Goal: Task Accomplishment & Management: Manage account settings

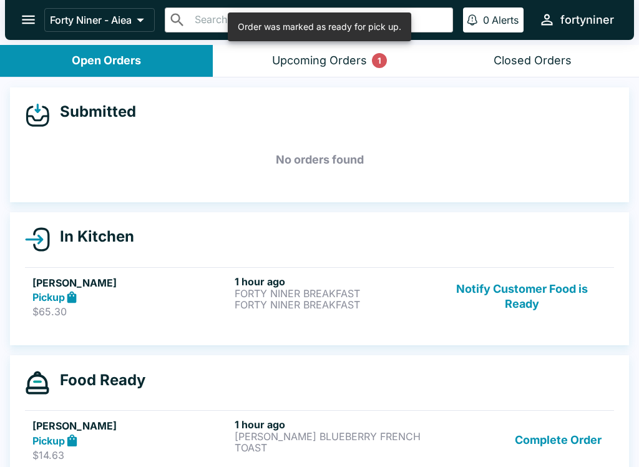
click at [507, 297] on button "Notify Customer Food is Ready" at bounding box center [521, 296] width 169 height 43
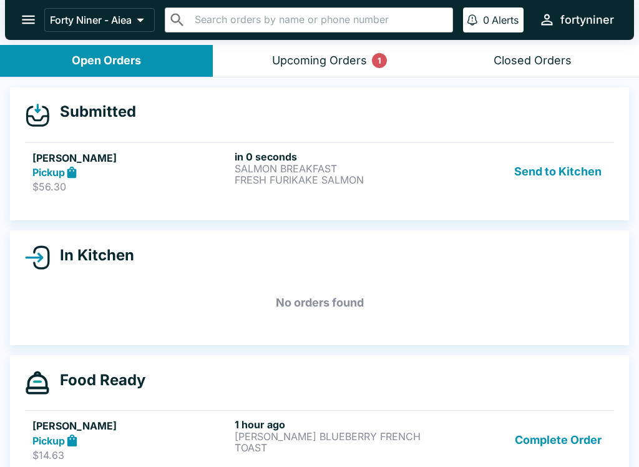
click at [413, 182] on p "FRESH FURIKAKE SALMON" at bounding box center [333, 179] width 197 height 11
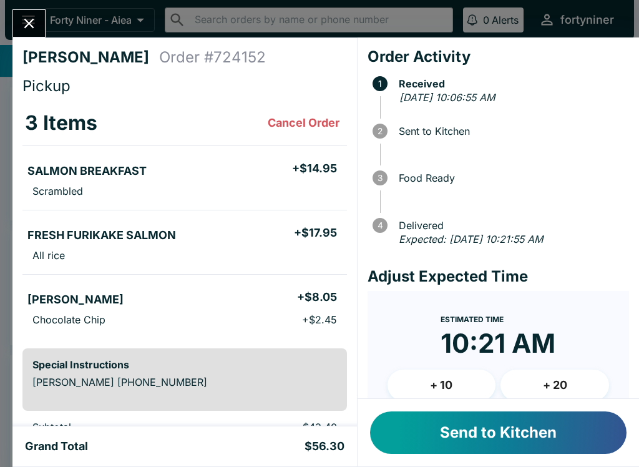
click at [459, 435] on button "Send to Kitchen" at bounding box center [498, 432] width 256 height 42
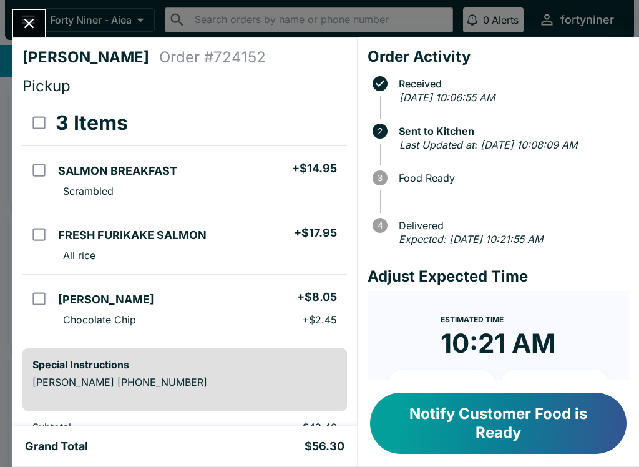
click at [34, 152] on td "orders table" at bounding box center [37, 178] width 31 height 64
click at [298, 127] on button "Refund" at bounding box center [312, 122] width 64 height 31
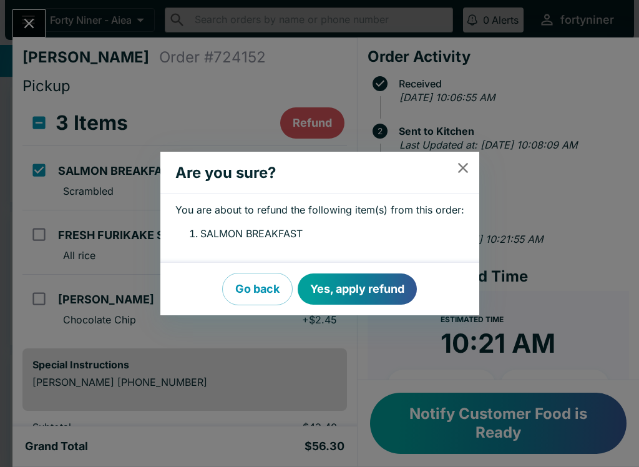
click at [355, 291] on button "Yes, apply refund" at bounding box center [357, 288] width 119 height 31
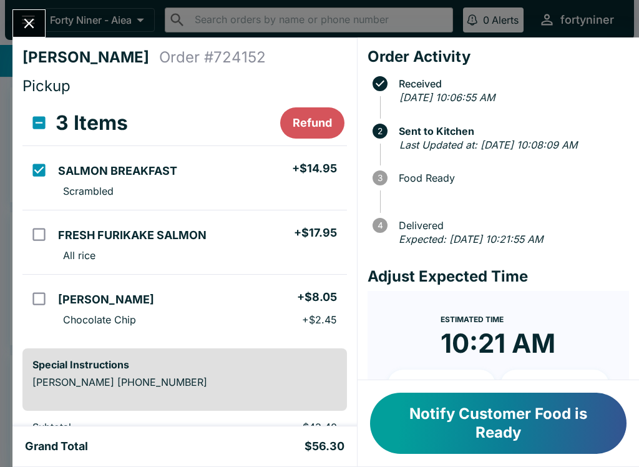
checkbox input "false"
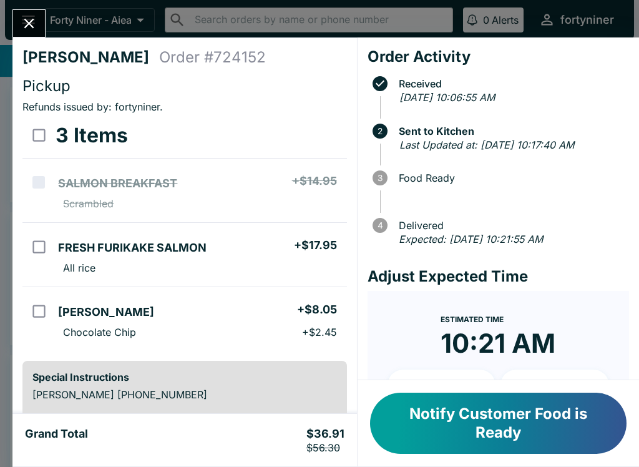
click at [24, 22] on icon "Close" at bounding box center [29, 23] width 17 height 17
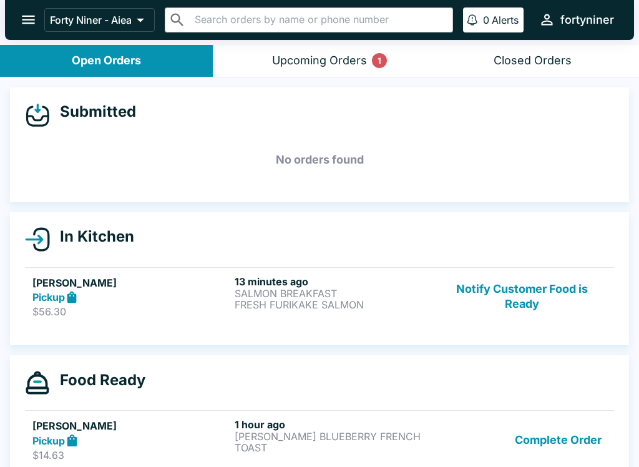
click at [270, 55] on button "Upcoming Orders 1" at bounding box center [319, 61] width 213 height 32
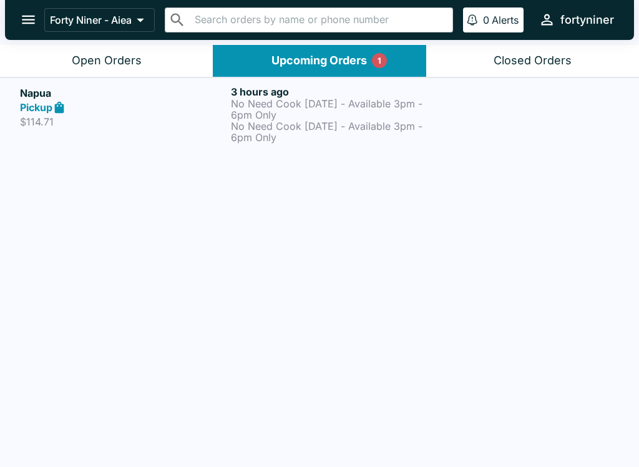
click at [131, 59] on div "Open Orders" at bounding box center [107, 61] width 70 height 14
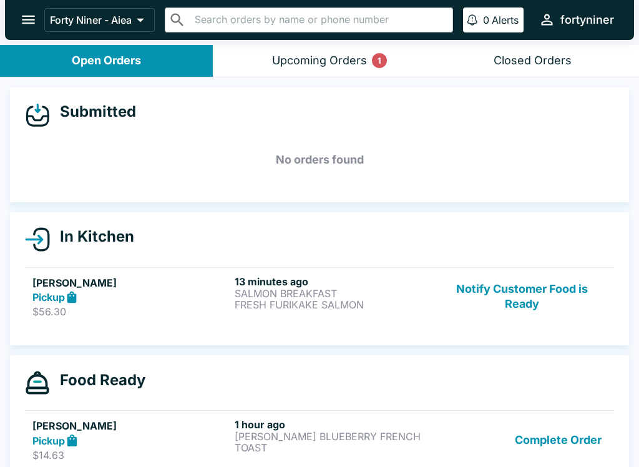
click at [515, 294] on button "Notify Customer Food is Ready" at bounding box center [521, 296] width 169 height 43
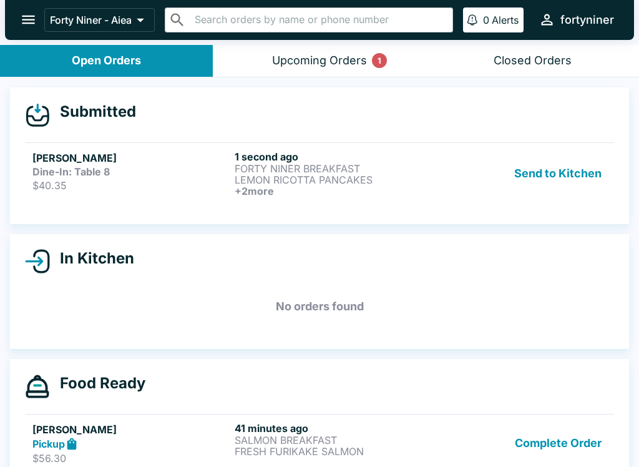
click at [384, 165] on p "FORTY NINER BREAKFAST" at bounding box center [333, 168] width 197 height 11
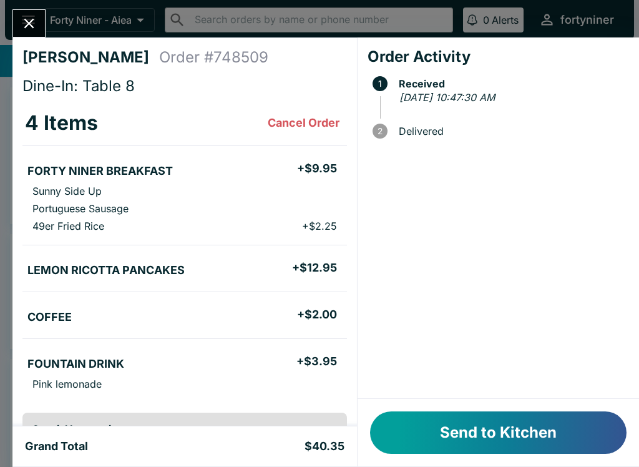
click at [472, 433] on button "Send to Kitchen" at bounding box center [498, 432] width 256 height 42
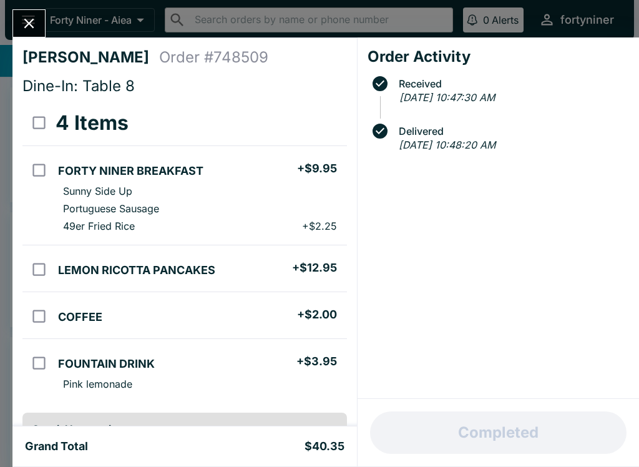
click at [38, 9] on div at bounding box center [28, 23] width 33 height 28
click at [29, 19] on icon "Close" at bounding box center [29, 23] width 17 height 17
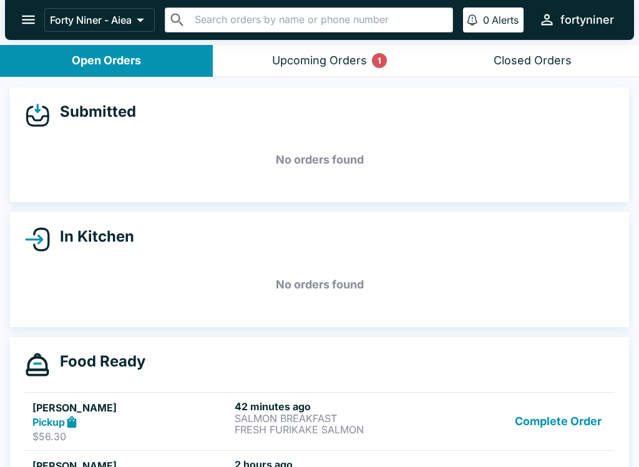
click at [24, 18] on icon "open drawer" at bounding box center [28, 19] width 17 height 17
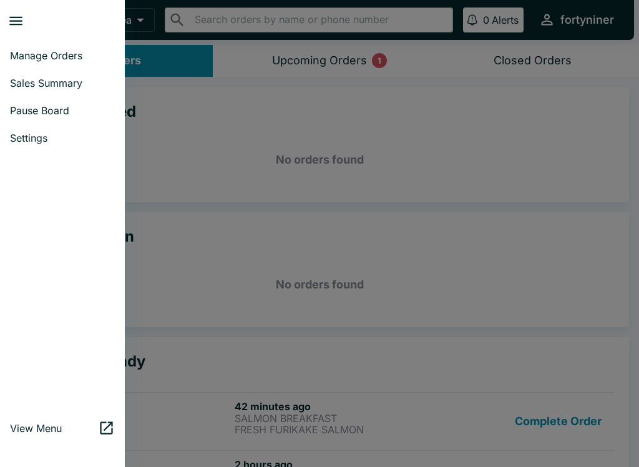
click at [23, 107] on span "Pause Board" at bounding box center [62, 110] width 105 height 12
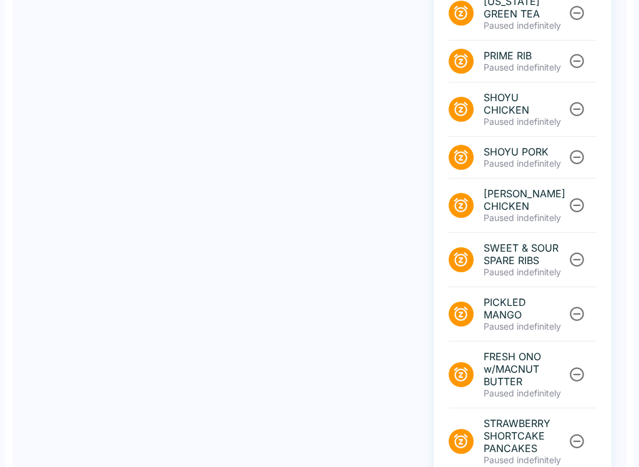
scroll to position [515, 0]
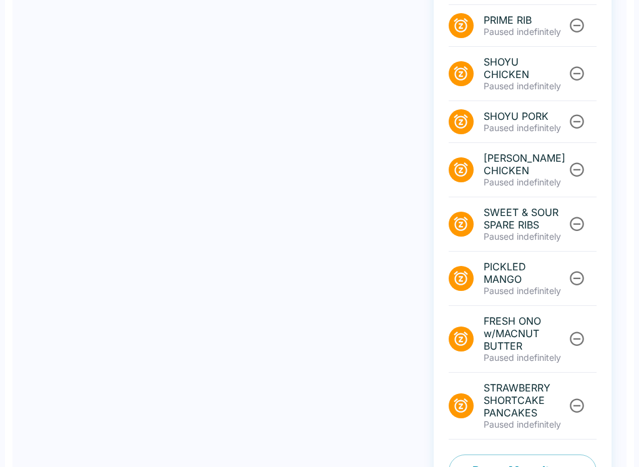
click at [540, 454] on button "Pause Menu Items" at bounding box center [523, 470] width 148 height 32
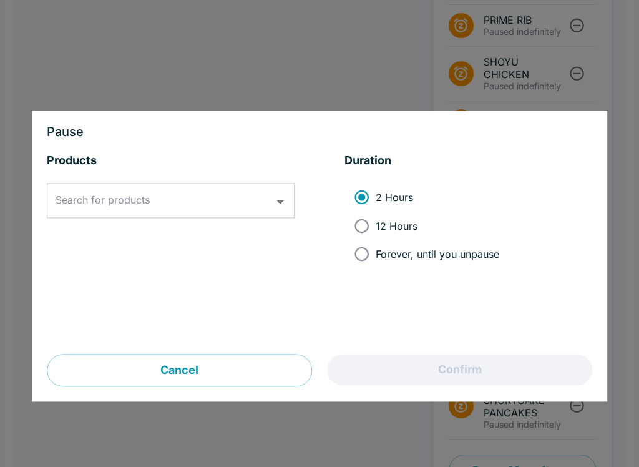
click at [228, 200] on input "Search for products" at bounding box center [161, 201] width 218 height 24
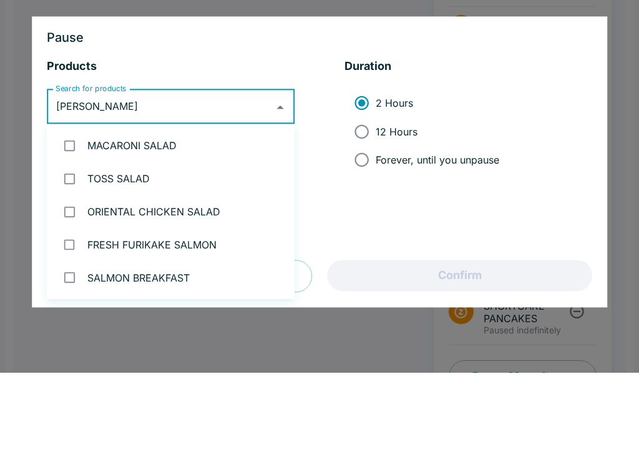
type input "[PERSON_NAME]"
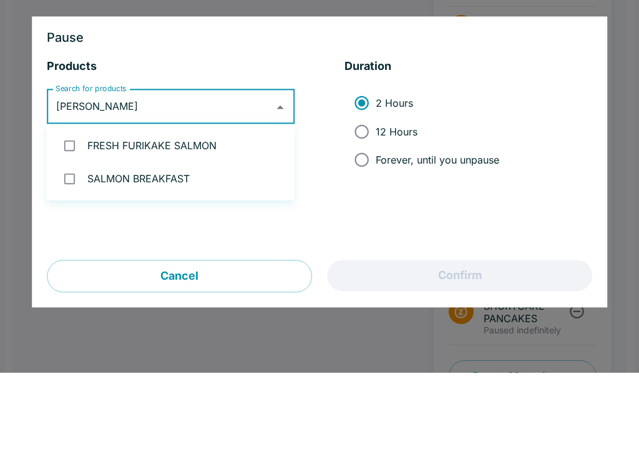
click at [176, 256] on li "SALMON BREAKFAST" at bounding box center [171, 272] width 248 height 33
checkbox input "true"
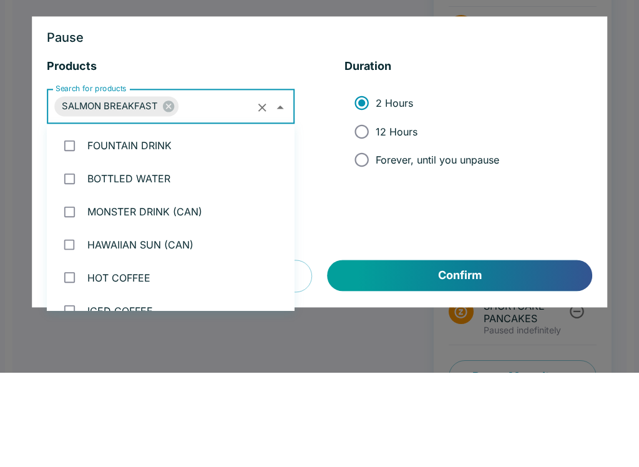
scroll to position [3116, 0]
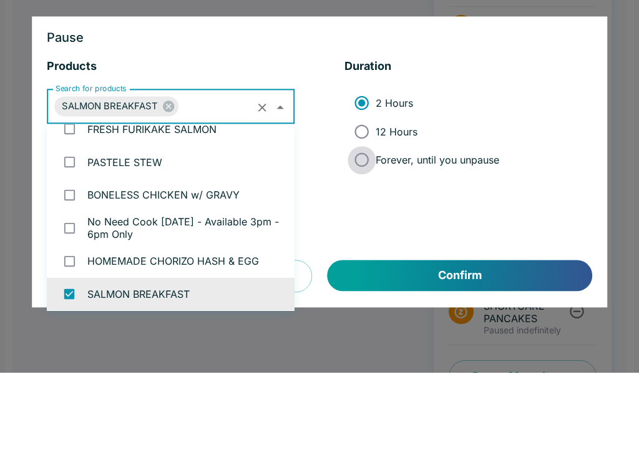
click at [350, 240] on input "Forever, until you unpause" at bounding box center [362, 254] width 28 height 28
radio input "true"
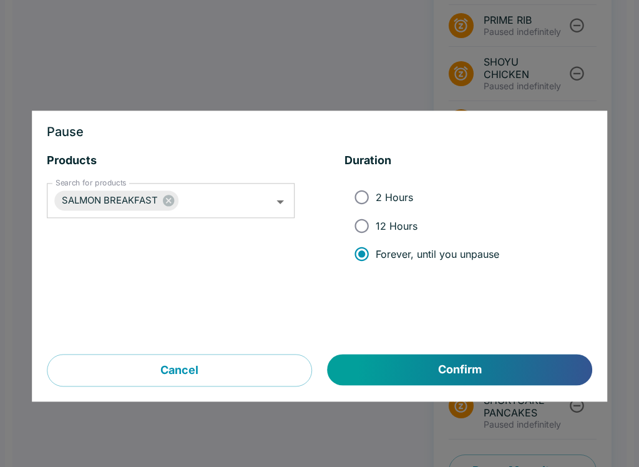
click at [442, 366] on button "Confirm" at bounding box center [460, 369] width 265 height 31
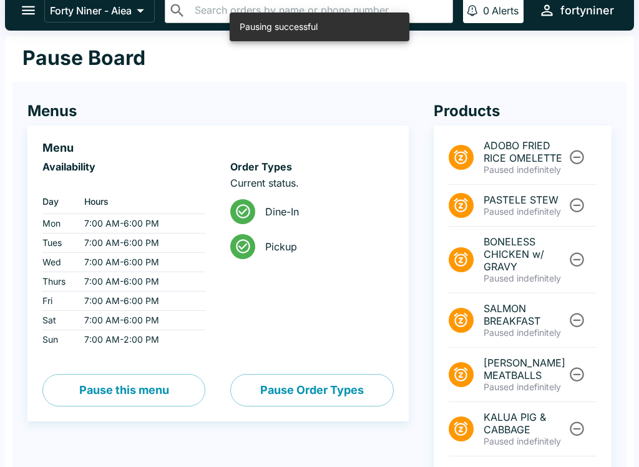
scroll to position [0, 0]
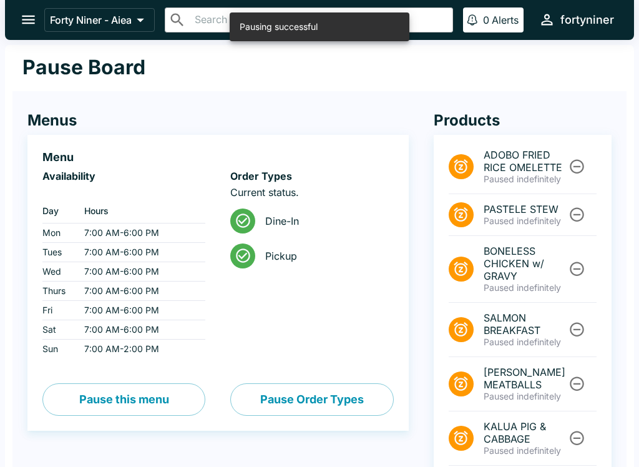
click at [37, 16] on icon "open drawer" at bounding box center [28, 19] width 17 height 17
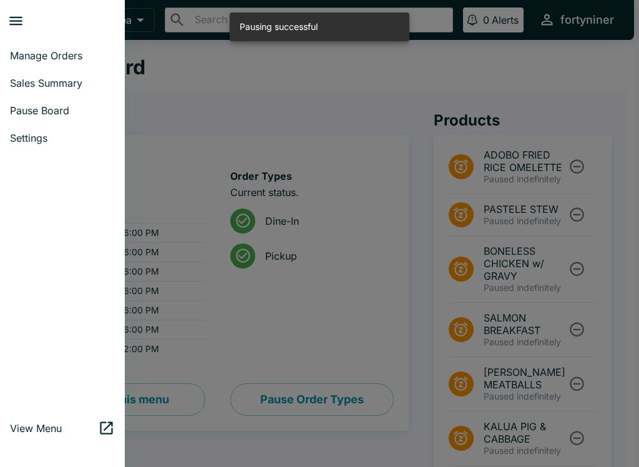
click at [24, 59] on span "Manage Orders" at bounding box center [62, 55] width 105 height 12
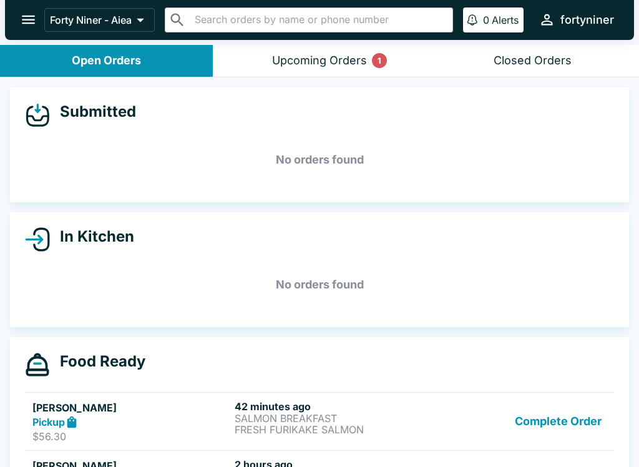
click at [301, 59] on div "Upcoming Orders 1" at bounding box center [319, 61] width 95 height 14
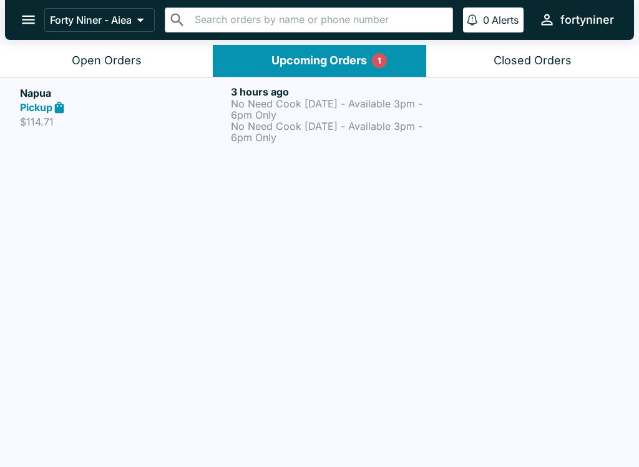
click at [323, 120] on p "No Need Cook [DATE] - Available 3pm - 6pm Only" at bounding box center [334, 131] width 206 height 22
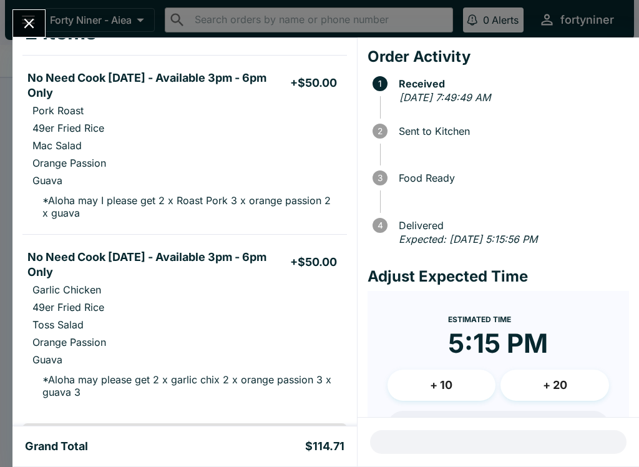
scroll to position [92, 0]
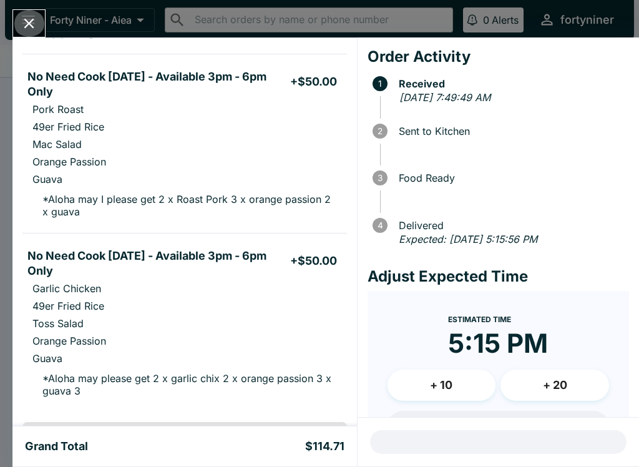
click at [29, 11] on button "Close" at bounding box center [29, 23] width 32 height 27
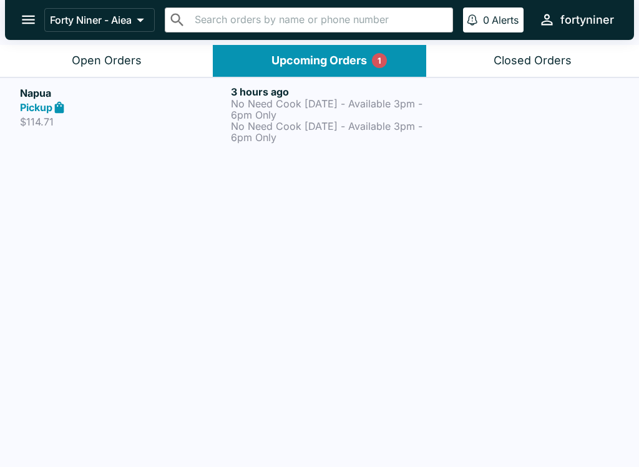
click at [229, 112] on div "Napua Pickup $114.71 3 hours ago No Need Cook [DATE] - Available 3pm - 6pm Only…" at bounding box center [319, 113] width 599 height 57
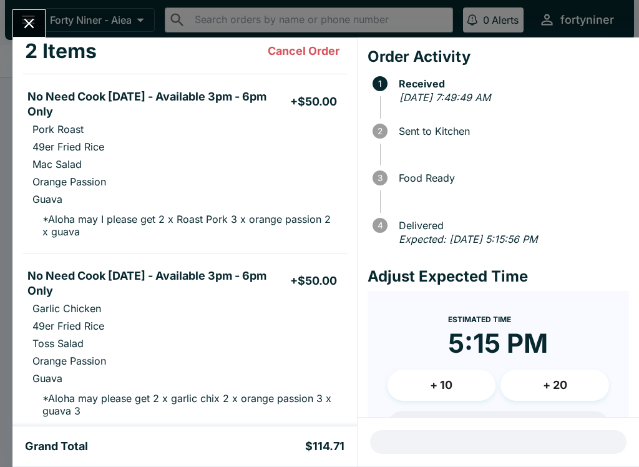
scroll to position [74, 0]
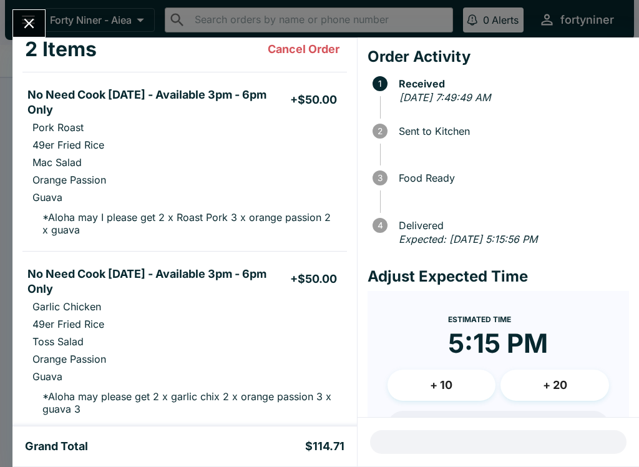
click at [36, 26] on icon "Close" at bounding box center [29, 23] width 17 height 17
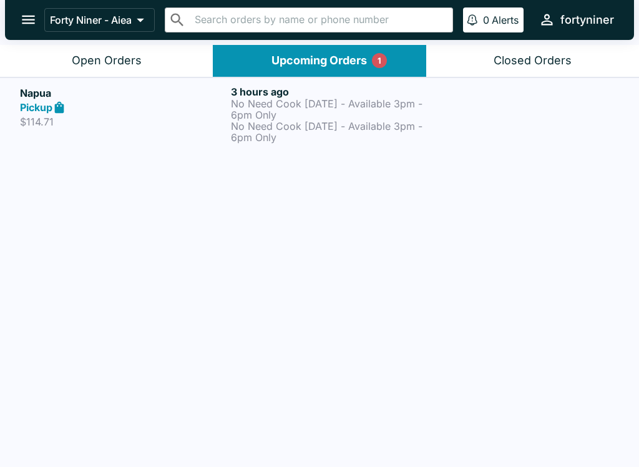
click at [37, 47] on button "Open Orders" at bounding box center [106, 61] width 213 height 32
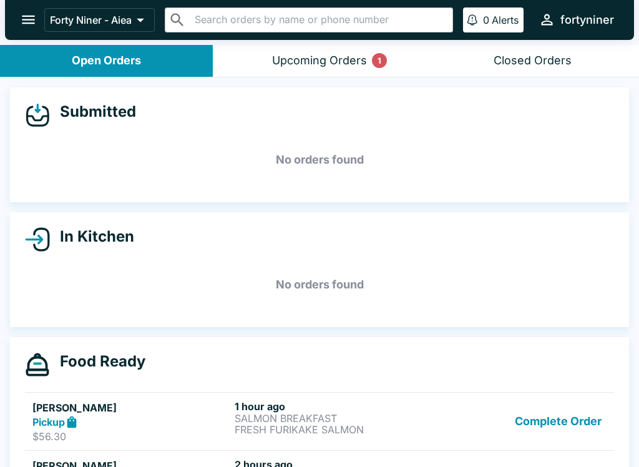
click at [252, 49] on button "Upcoming Orders 1" at bounding box center [319, 61] width 213 height 32
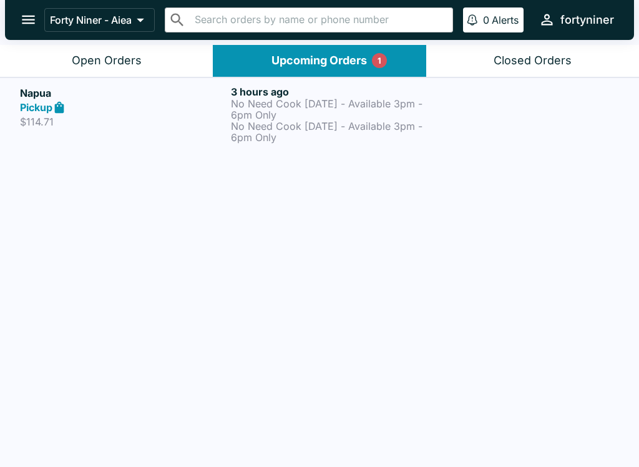
click at [104, 100] on div "Pickup" at bounding box center [123, 107] width 206 height 14
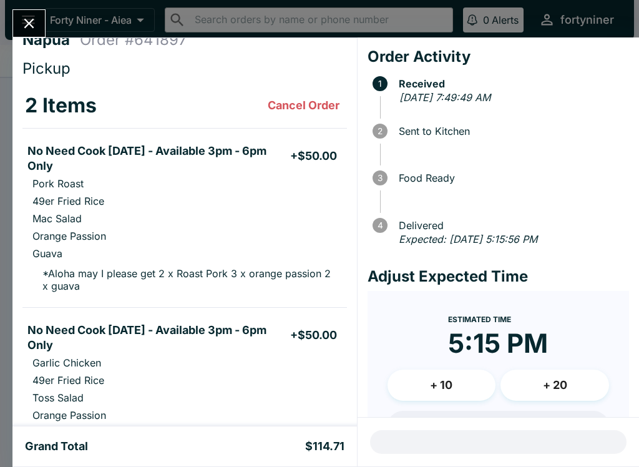
scroll to position [18, 0]
click at [21, 24] on icon "Close" at bounding box center [29, 23] width 17 height 17
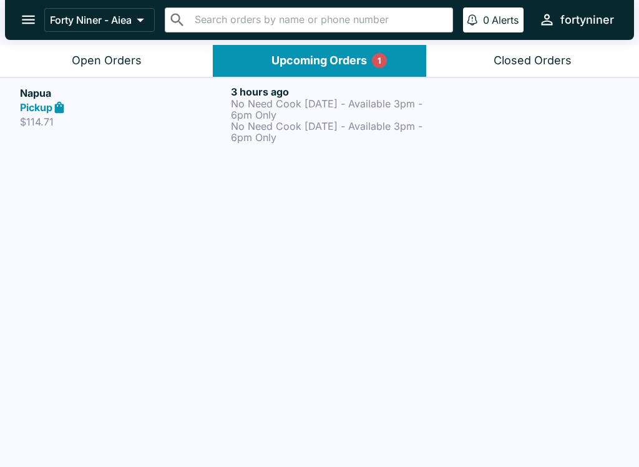
click at [44, 68] on button "Open Orders" at bounding box center [106, 61] width 213 height 32
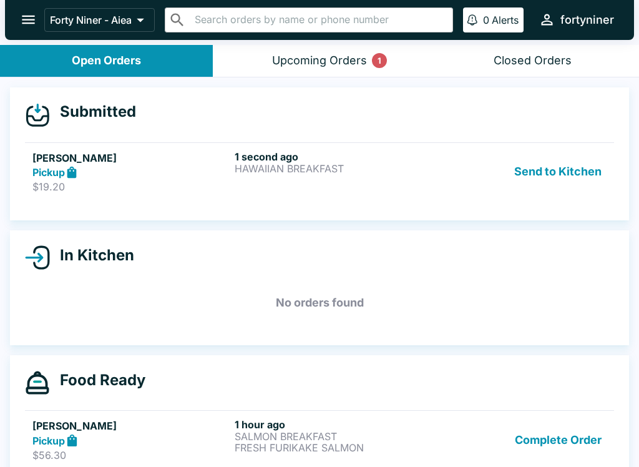
click at [355, 196] on link "[PERSON_NAME] Pickup $19.20 1 second ago HAWAIIAN BREAKFAST Send to Kitchen" at bounding box center [319, 171] width 589 height 59
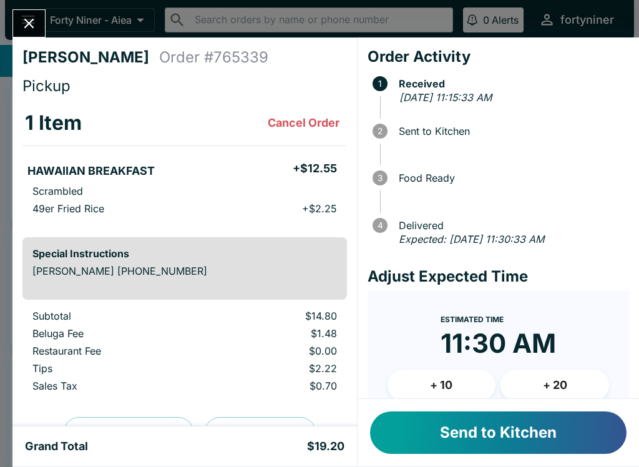
click at [470, 442] on button "Send to Kitchen" at bounding box center [498, 432] width 256 height 42
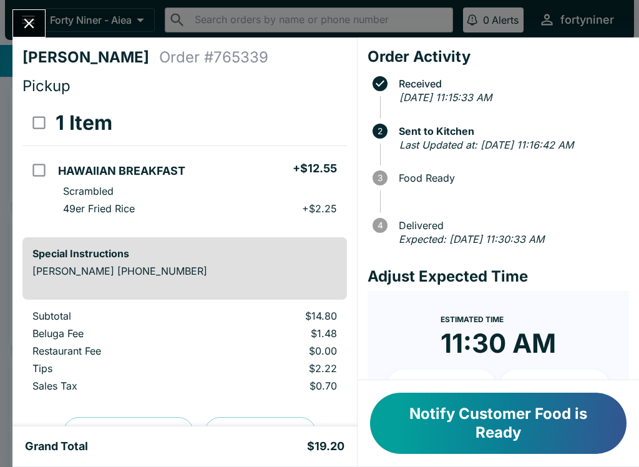
click at [32, 6] on div "[PERSON_NAME] Order # 765339 Pickup 1 Item HAWAIIAN BREAKFAST + $12.55 Scramble…" at bounding box center [319, 233] width 639 height 467
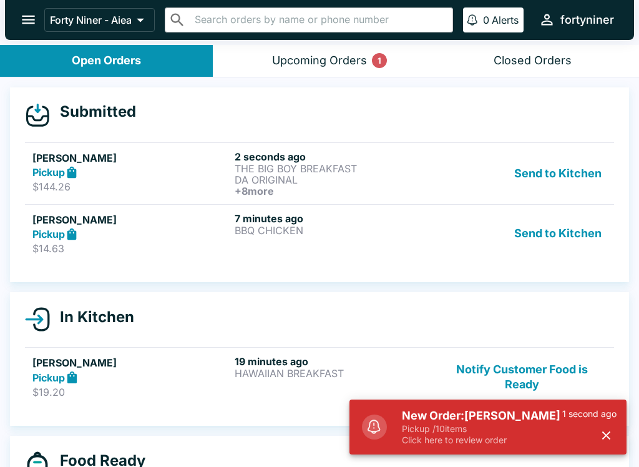
click at [411, 245] on div "7 minutes ago BBQ CHICKEN" at bounding box center [333, 233] width 197 height 43
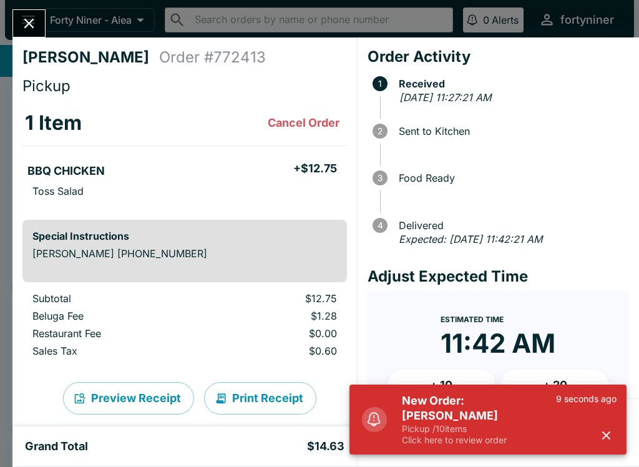
click at [605, 425] on button "button" at bounding box center [606, 435] width 21 height 21
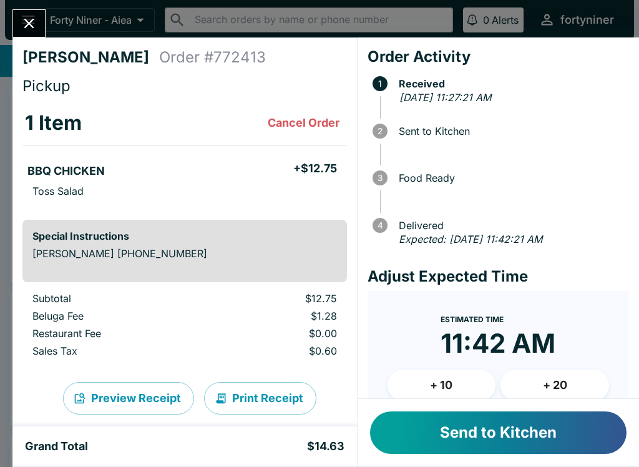
click at [563, 424] on button "Send to Kitchen" at bounding box center [498, 432] width 256 height 42
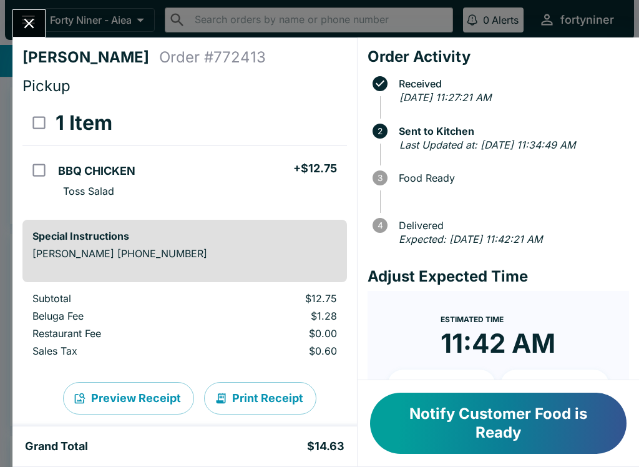
click at [16, 17] on button "Close" at bounding box center [29, 23] width 32 height 27
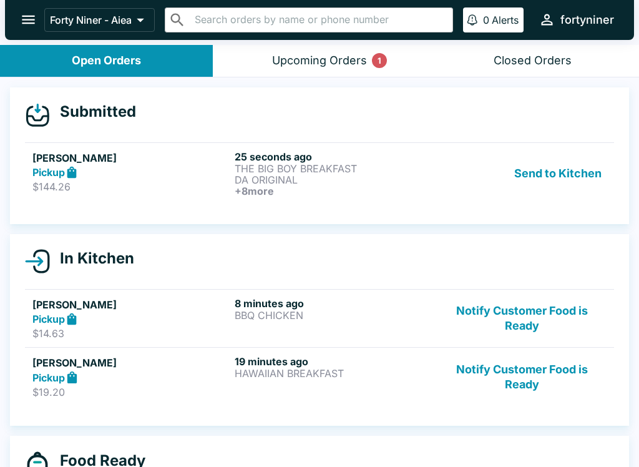
click at [184, 180] on p "$144.26" at bounding box center [130, 186] width 197 height 12
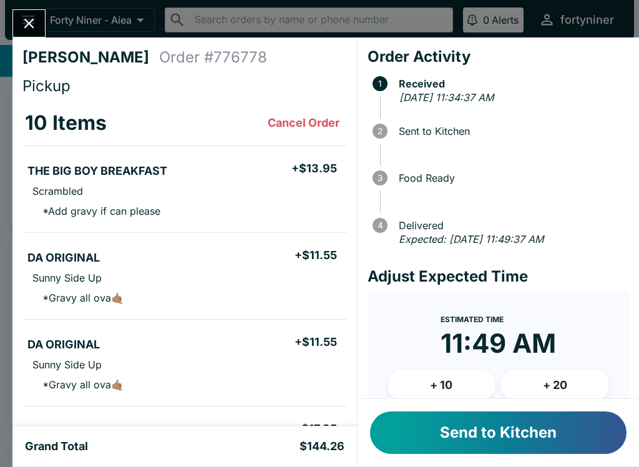
click at [467, 433] on button "Send to Kitchen" at bounding box center [498, 432] width 256 height 42
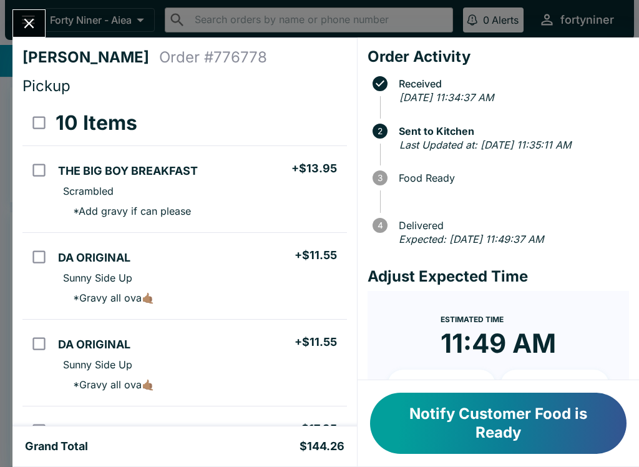
click at [32, 22] on icon "Close" at bounding box center [29, 23] width 17 height 17
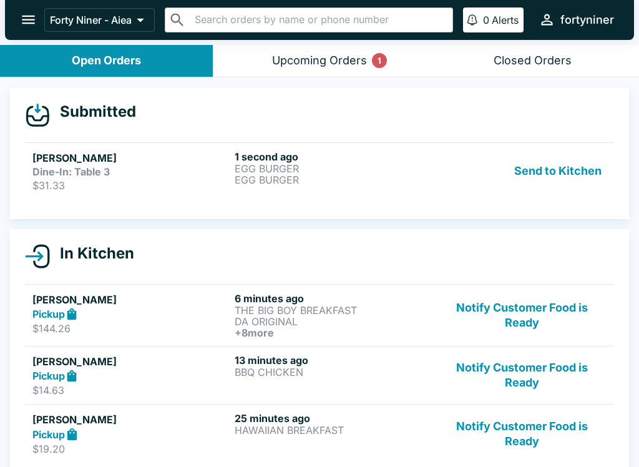
click at [401, 198] on link "[PERSON_NAME] Dine-In: Table 3 $31.33 1 second ago EGG BURGER EGG BURGER Send t…" at bounding box center [319, 170] width 589 height 57
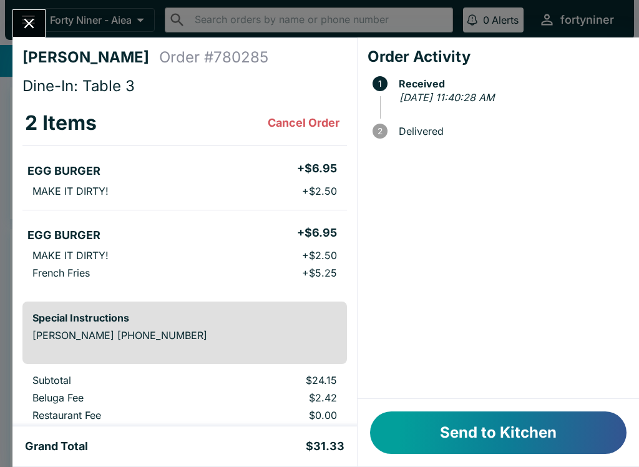
click at [515, 432] on button "Send to Kitchen" at bounding box center [498, 432] width 256 height 42
click at [512, 429] on button "Send to Kitchen" at bounding box center [498, 432] width 256 height 42
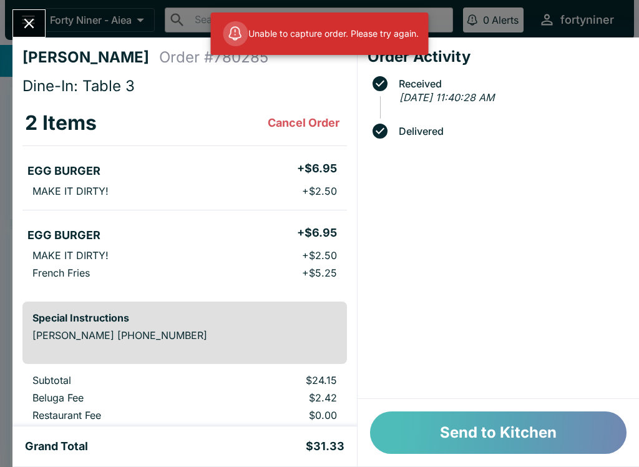
click at [497, 428] on button "Send to Kitchen" at bounding box center [498, 432] width 256 height 42
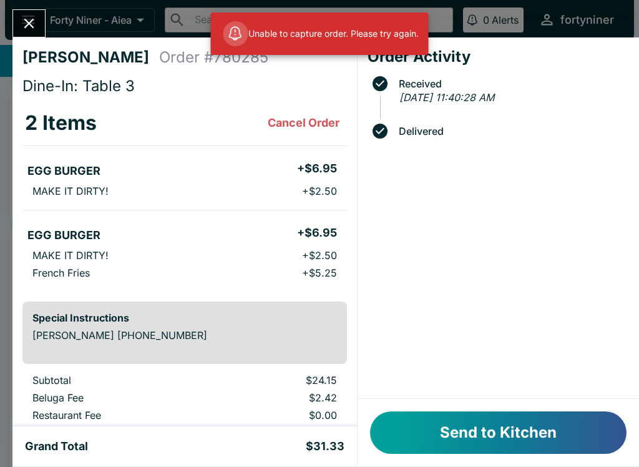
click at [29, 23] on icon "Close" at bounding box center [29, 24] width 10 height 10
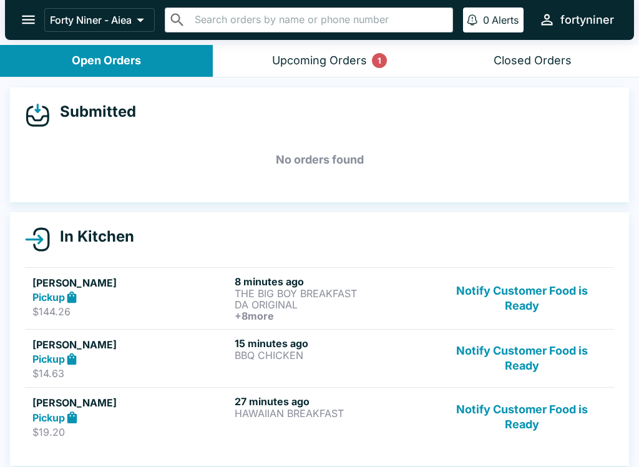
click at [543, 57] on div "Closed Orders" at bounding box center [533, 61] width 78 height 14
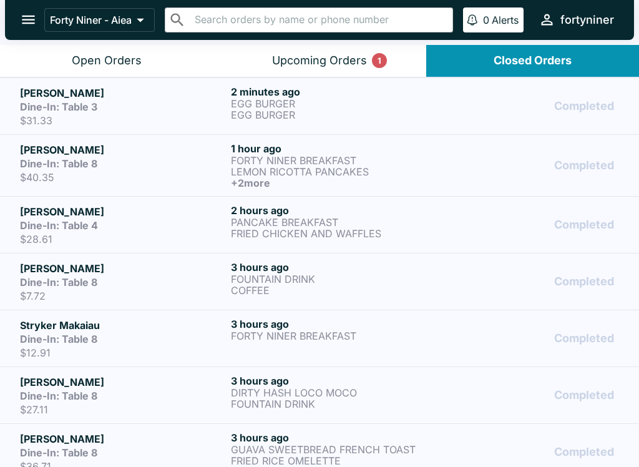
click at [153, 58] on button "Open Orders" at bounding box center [106, 61] width 213 height 32
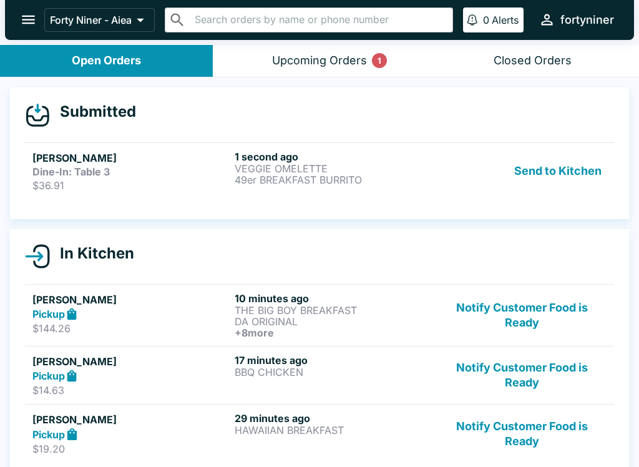
click at [399, 196] on link "Yoli V Dine-In: Table 3 $36.91 1 second ago VEGGIE OMELETTE 49er BREAKFAST BURR…" at bounding box center [319, 170] width 589 height 57
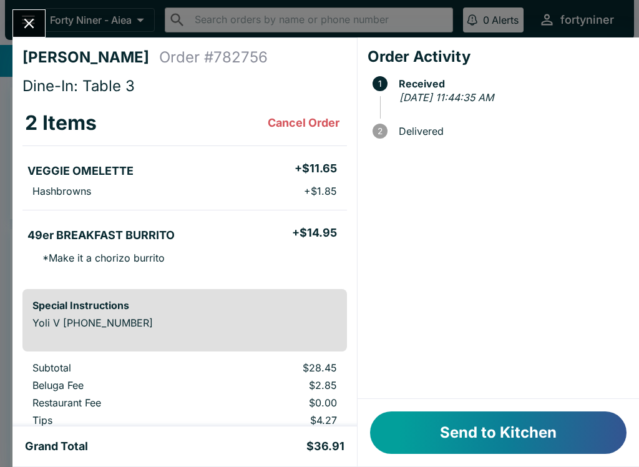
click at [492, 429] on button "Send to Kitchen" at bounding box center [498, 432] width 256 height 42
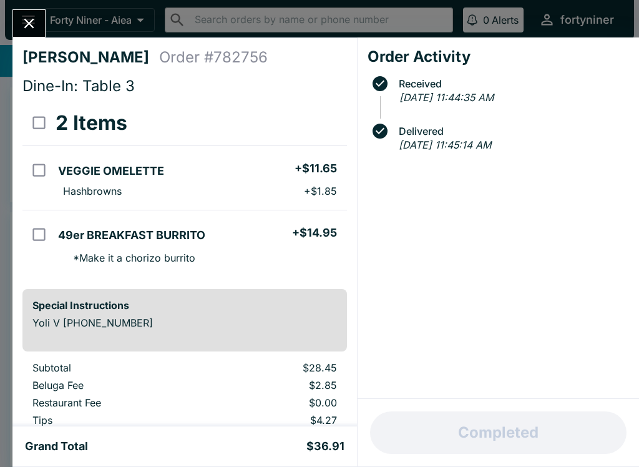
click at [30, 24] on icon "Close" at bounding box center [29, 24] width 10 height 10
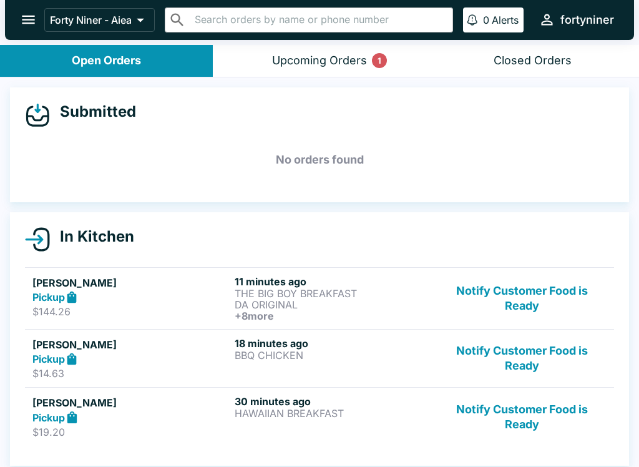
click at [541, 56] on div "Closed Orders" at bounding box center [533, 61] width 78 height 14
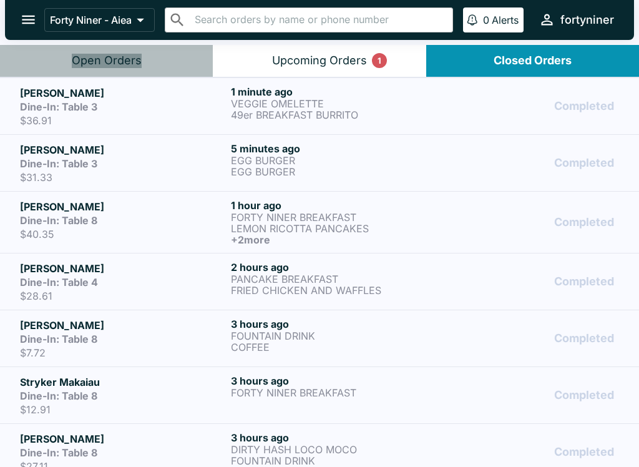
click at [129, 56] on div "Open Orders" at bounding box center [107, 61] width 70 height 14
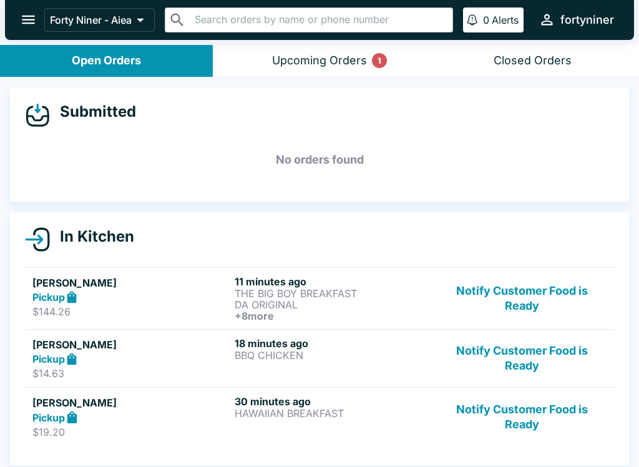
click at [397, 304] on p "DA ORIGINAL" at bounding box center [333, 304] width 197 height 11
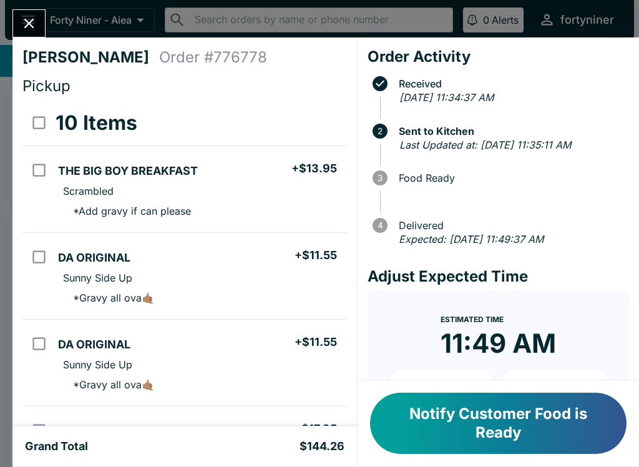
click at [37, 20] on icon "Close" at bounding box center [29, 23] width 17 height 17
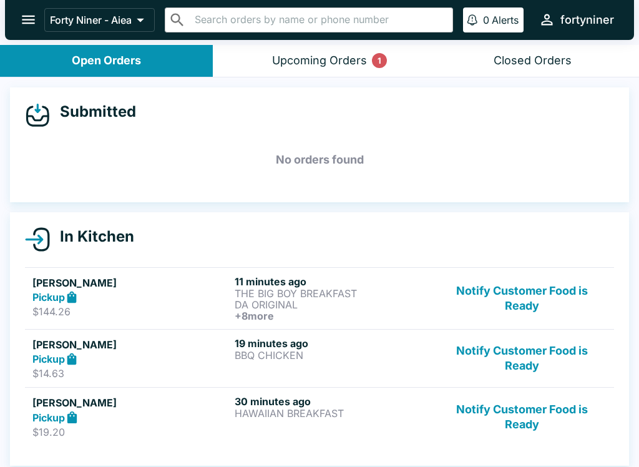
click at [154, 295] on div "Pickup" at bounding box center [130, 297] width 197 height 14
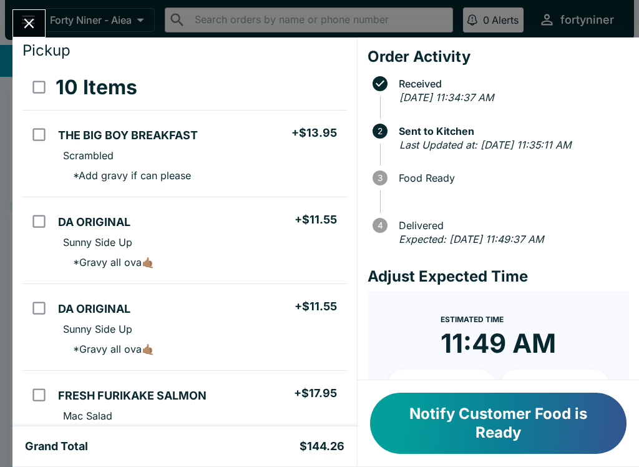
scroll to position [-16, 0]
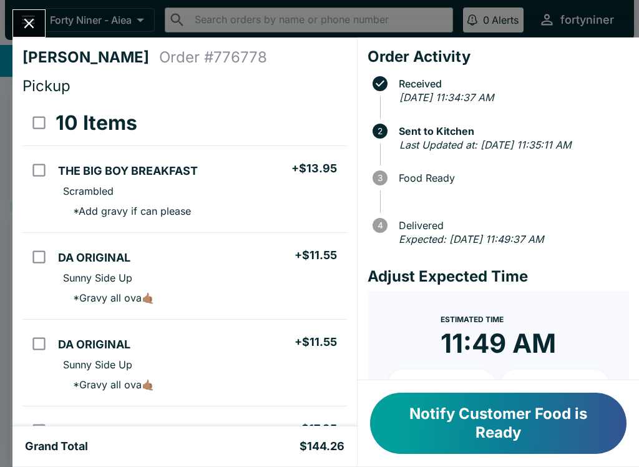
click at [27, 21] on icon "Close" at bounding box center [29, 24] width 10 height 10
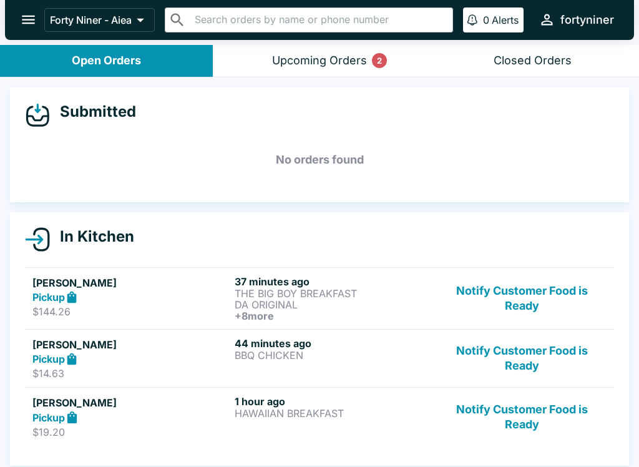
click at [519, 302] on button "Notify Customer Food is Ready" at bounding box center [521, 298] width 169 height 46
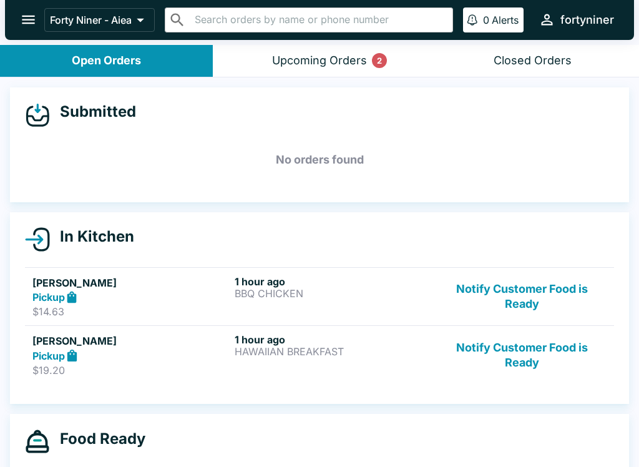
click at [523, 306] on button "Notify Customer Food is Ready" at bounding box center [521, 296] width 169 height 43
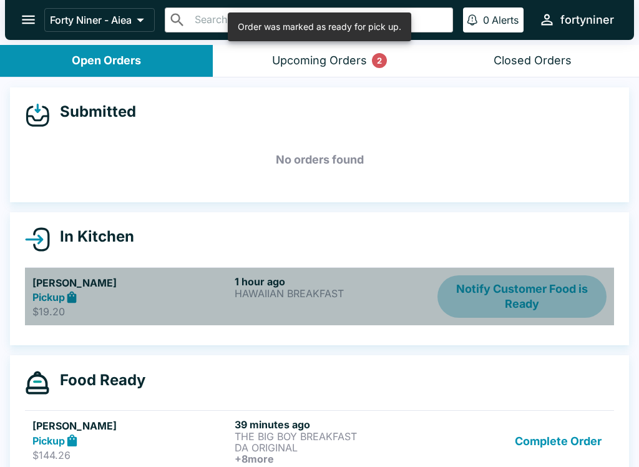
click at [523, 306] on button "Notify Customer Food is Ready" at bounding box center [521, 296] width 169 height 43
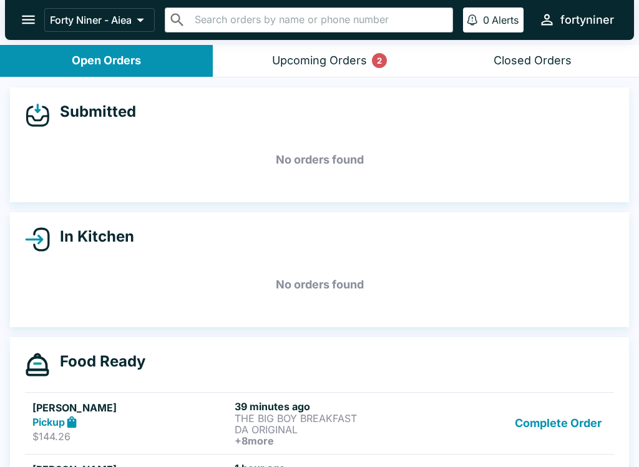
click at [352, 64] on div "Upcoming Orders 2" at bounding box center [319, 61] width 95 height 14
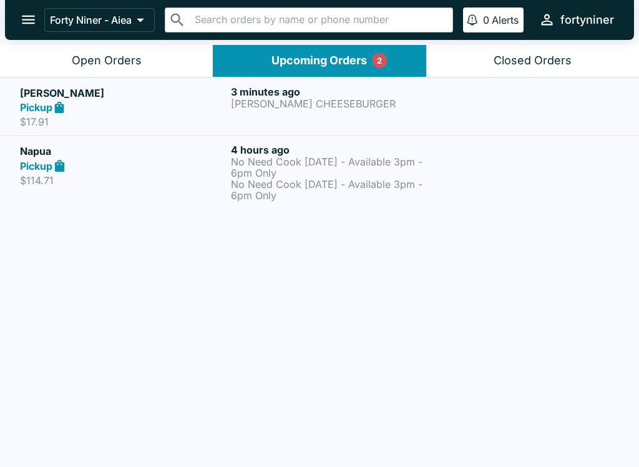
click at [427, 94] on h6 "3 minutes ago" at bounding box center [334, 91] width 206 height 12
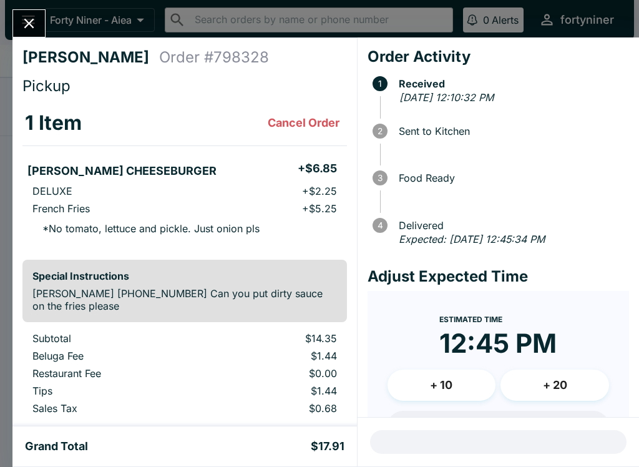
click at [19, 14] on button "Close" at bounding box center [29, 23] width 32 height 27
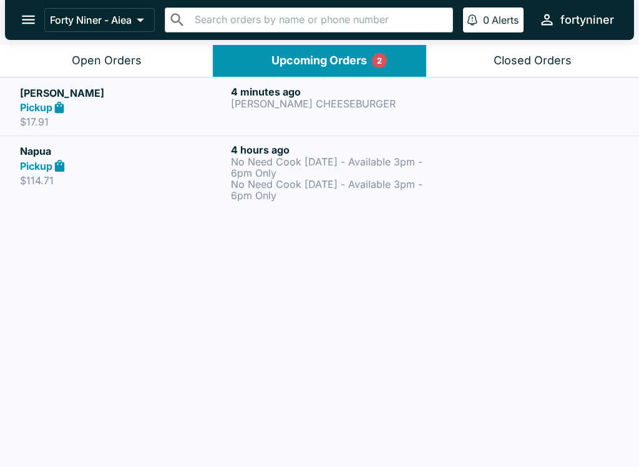
click at [145, 47] on button "Open Orders" at bounding box center [106, 61] width 213 height 32
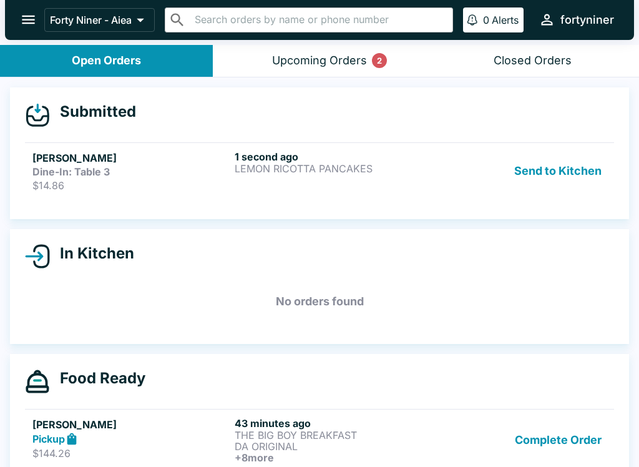
click at [181, 187] on p "$14.86" at bounding box center [130, 185] width 197 height 12
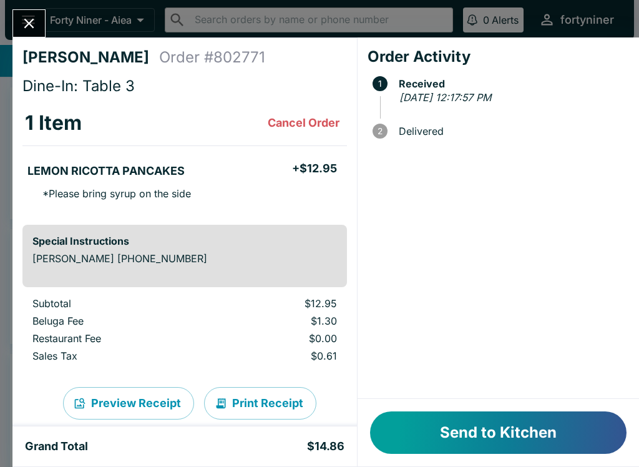
click at [503, 421] on button "Send to Kitchen" at bounding box center [498, 432] width 256 height 42
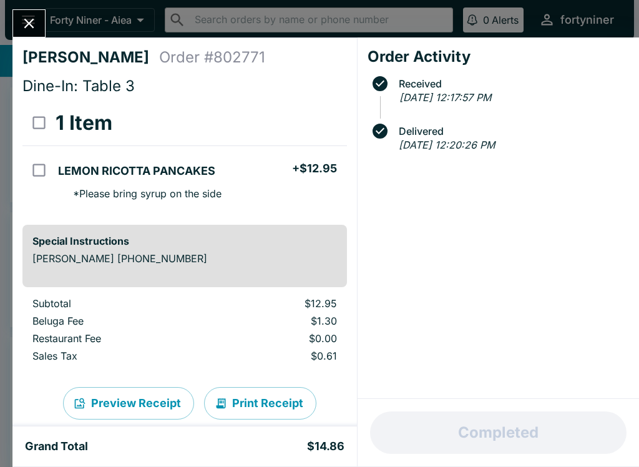
click at [29, 26] on icon "Close" at bounding box center [29, 23] width 17 height 17
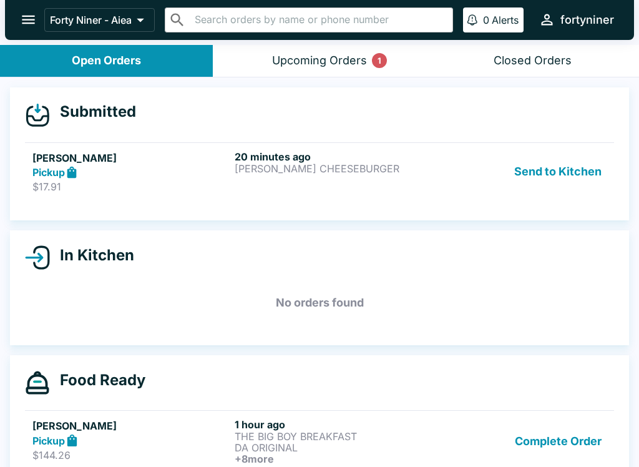
click at [176, 178] on div "Pickup" at bounding box center [130, 172] width 197 height 14
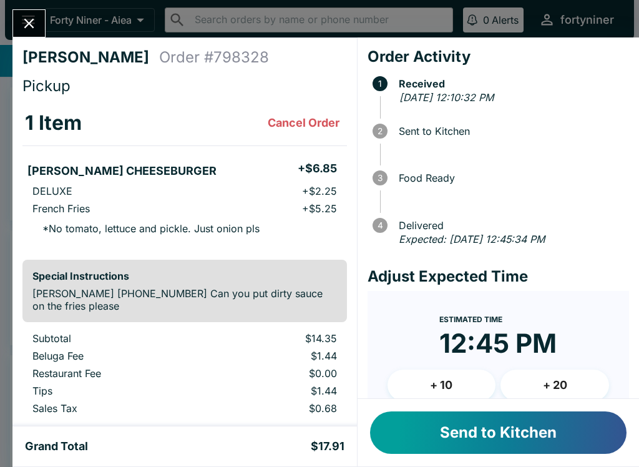
click at [507, 429] on button "Send to Kitchen" at bounding box center [498, 432] width 256 height 42
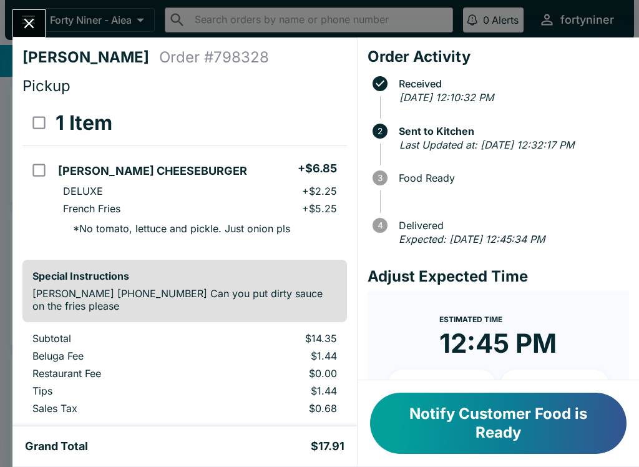
click at [18, 13] on button "Close" at bounding box center [29, 23] width 32 height 27
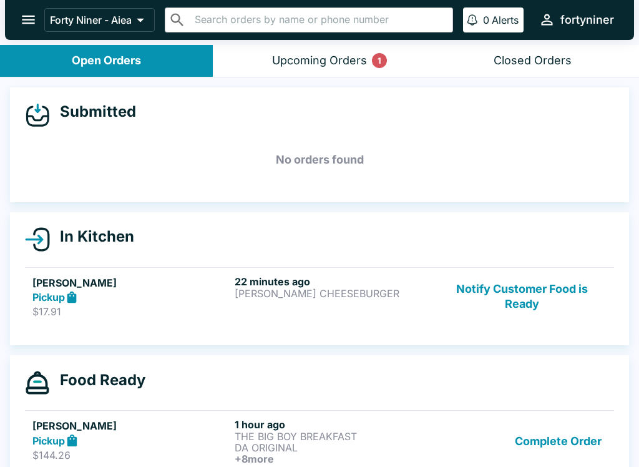
click at [527, 276] on button "Notify Customer Food is Ready" at bounding box center [521, 296] width 169 height 43
